Goal: Information Seeking & Learning: Learn about a topic

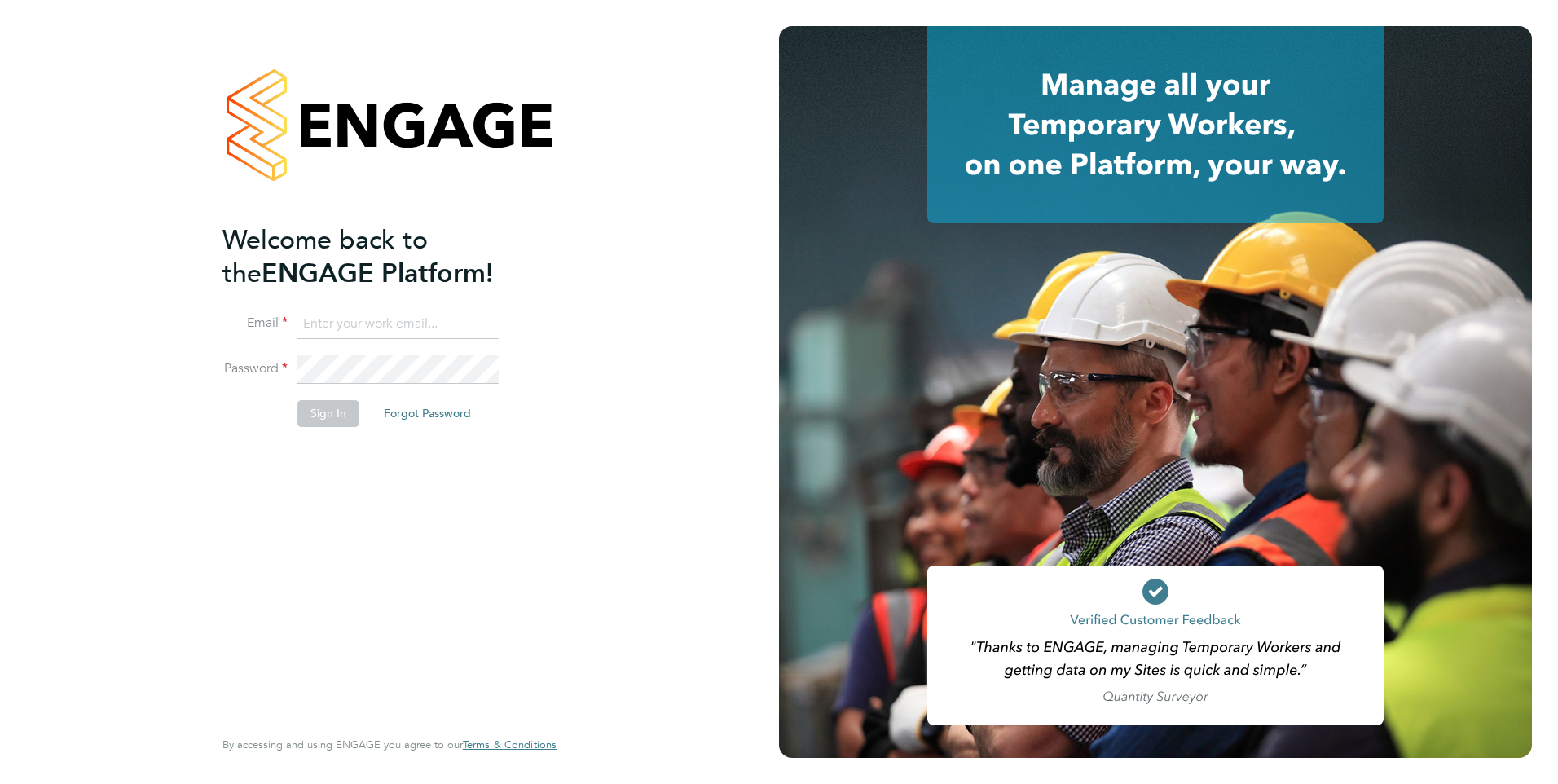
type input "jtarling@provision-recruitment.co.uk"
click at [264, 359] on li "Password" at bounding box center [382, 379] width 318 height 46
click at [284, 361] on li "Password" at bounding box center [382, 379] width 318 height 46
click at [623, 599] on div "Welcome back to the ENGAGE Platform! Email jtarling@provision-recruitment.co.uk…" at bounding box center [389, 392] width 779 height 784
click at [318, 426] on li "Sign In Forgot Password" at bounding box center [382, 421] width 318 height 42
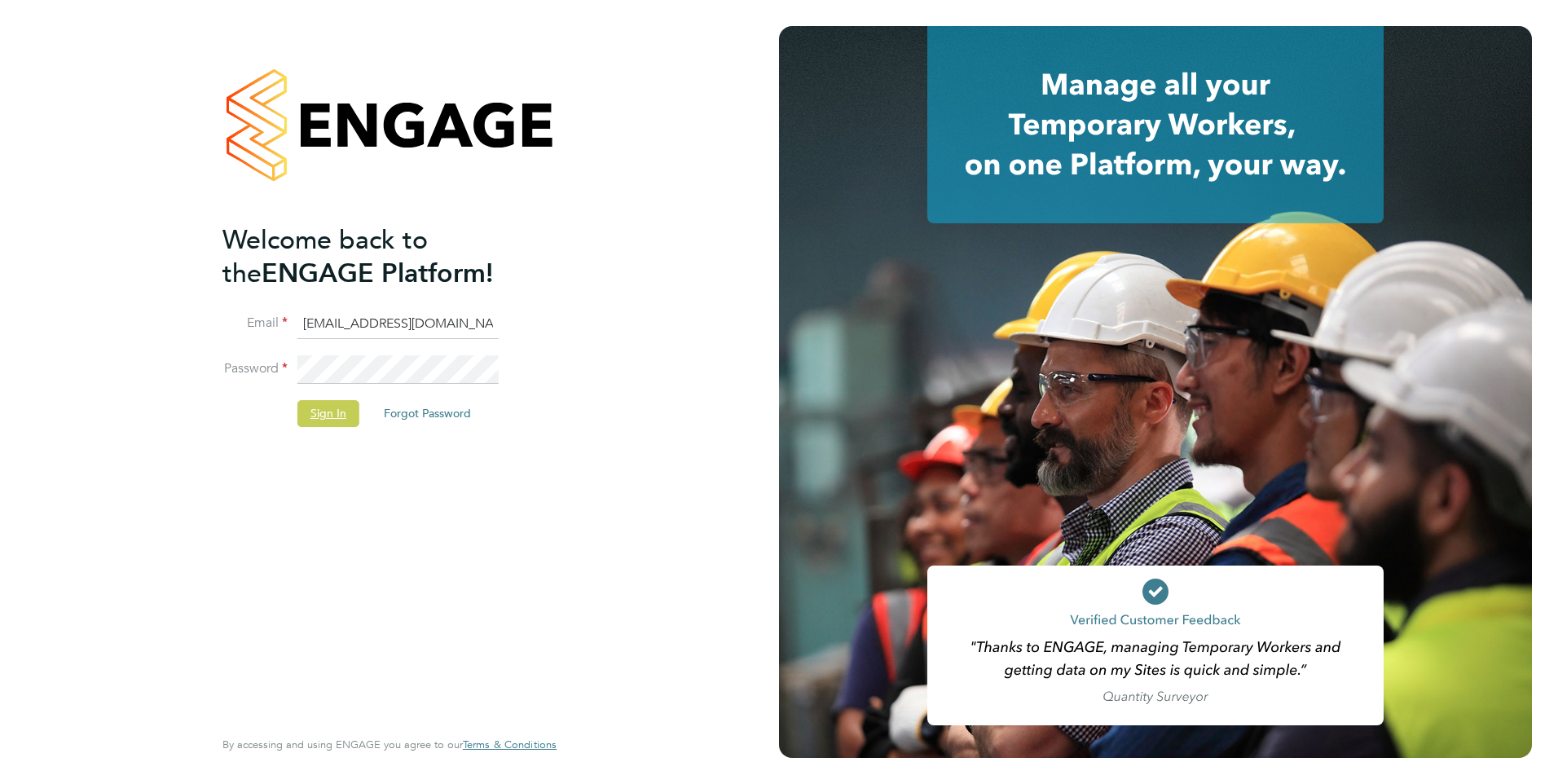
click at [319, 418] on button "Sign In" at bounding box center [328, 412] width 62 height 26
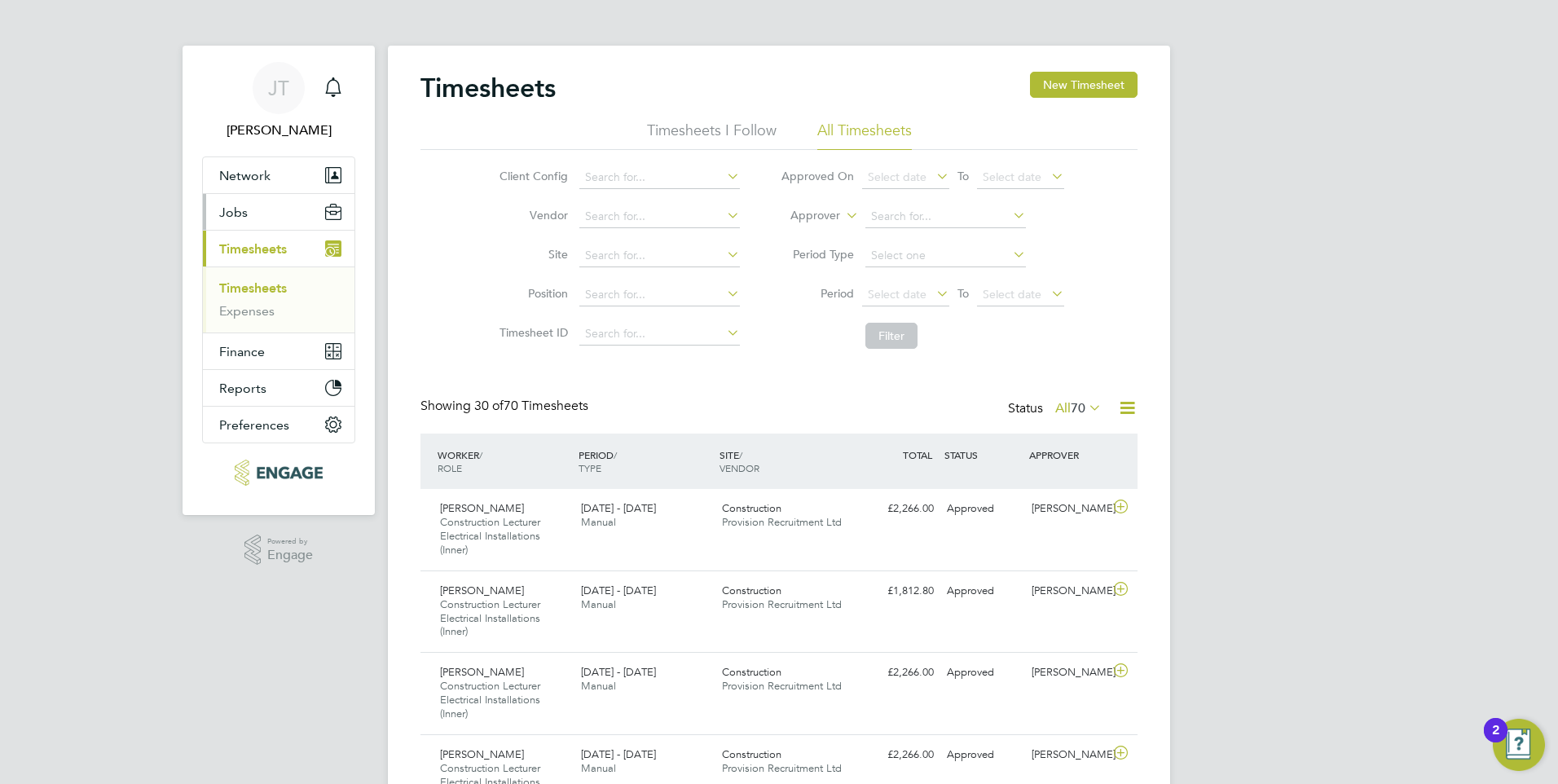
click at [272, 202] on button "Jobs" at bounding box center [278, 211] width 152 height 35
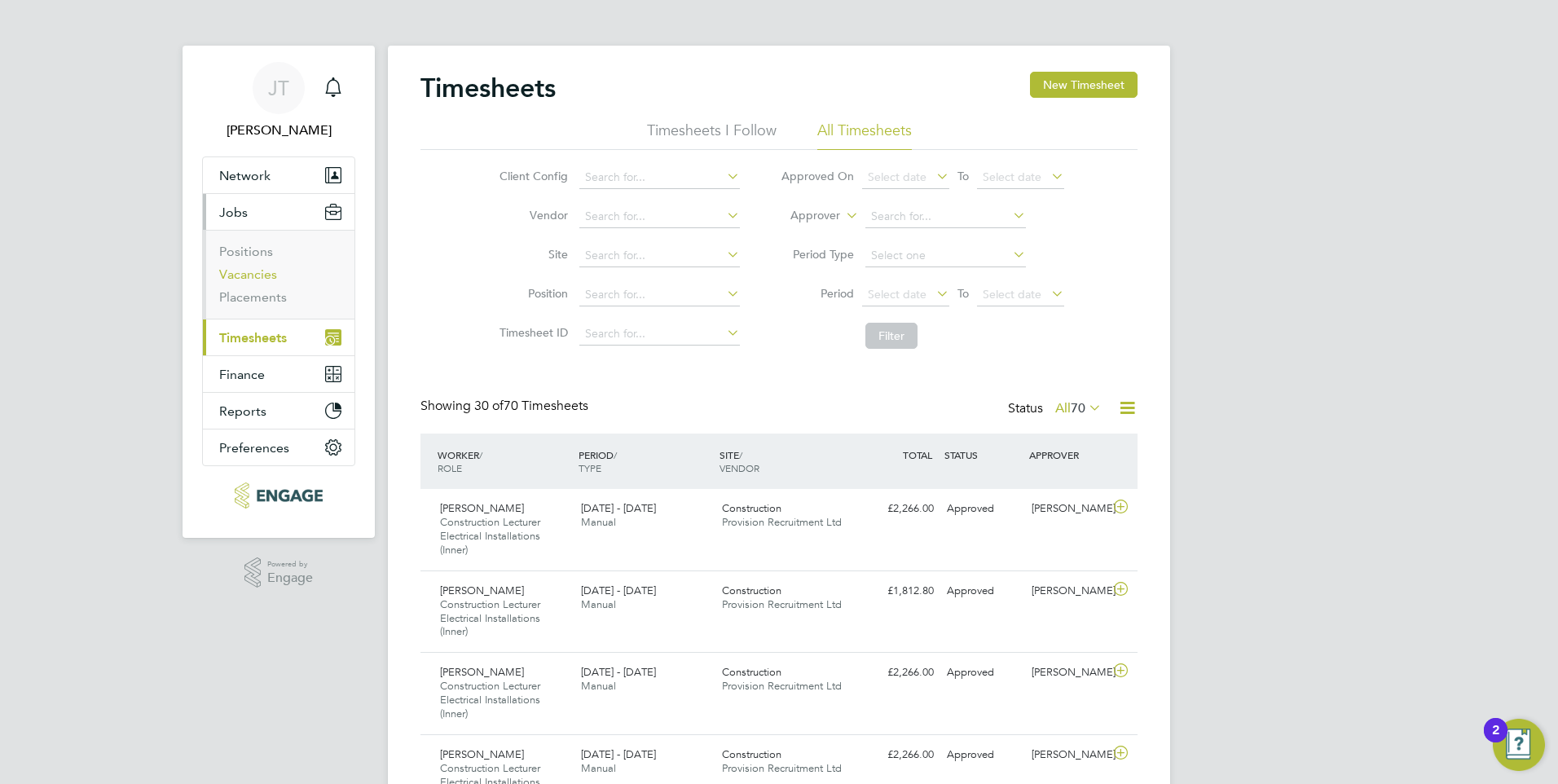
click at [251, 279] on link "Vacancies" at bounding box center [248, 274] width 58 height 15
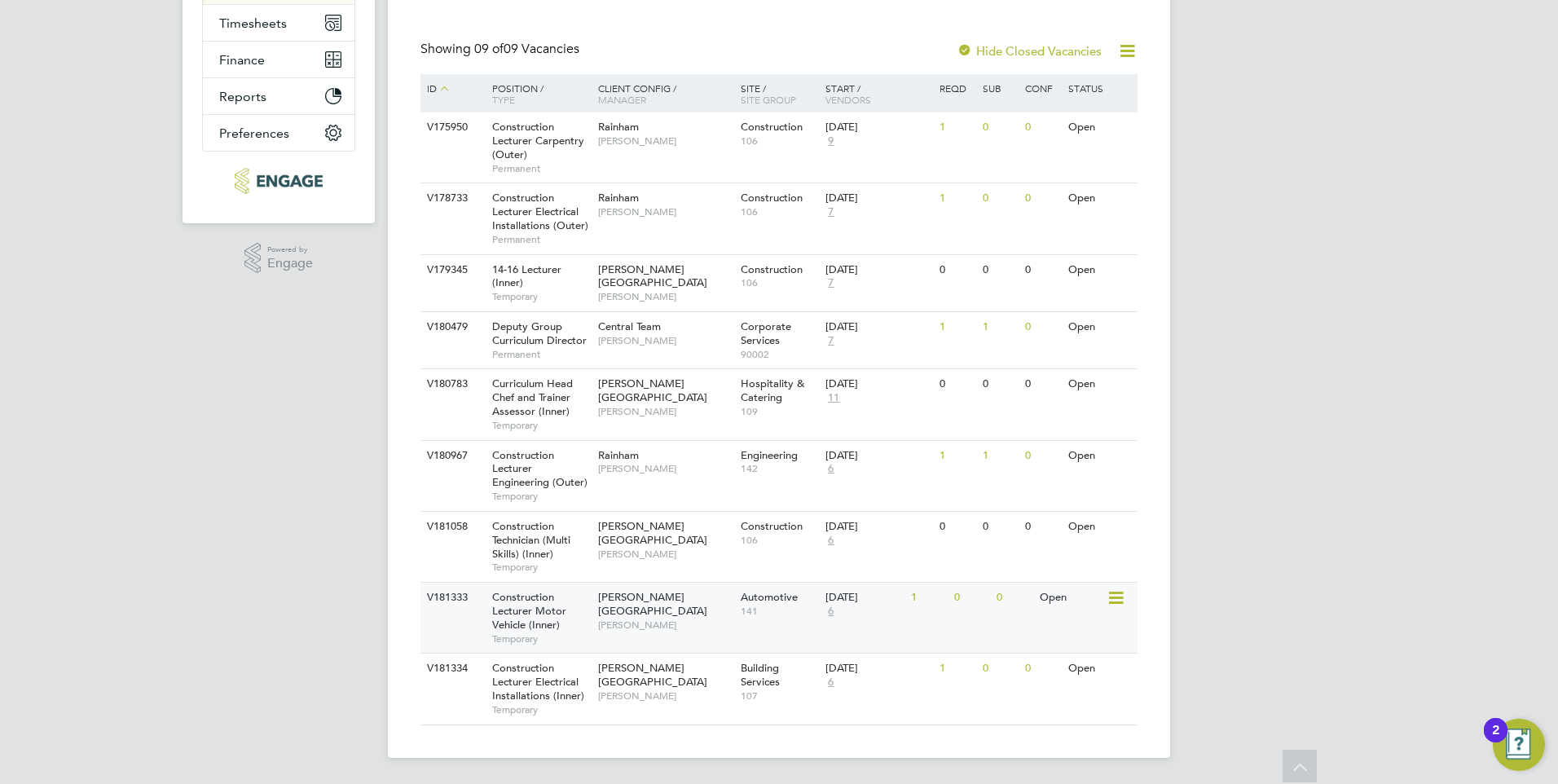
click at [683, 619] on span "[PERSON_NAME]" at bounding box center [666, 625] width 135 height 13
